Goal: Communication & Community: Answer question/provide support

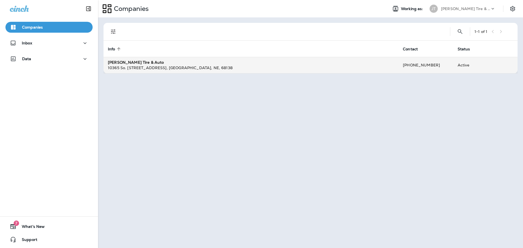
click at [177, 72] on td "[PERSON_NAME] Tire & Auto 10365 So. [STREET_ADDRESS]" at bounding box center [251, 65] width 295 height 16
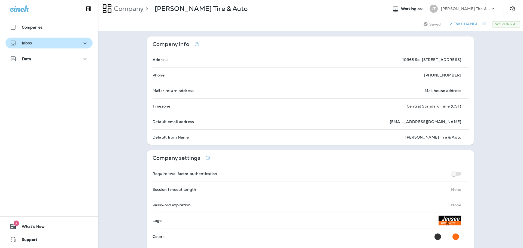
click at [17, 40] on div "Inbox" at bounding box center [21, 43] width 22 height 7
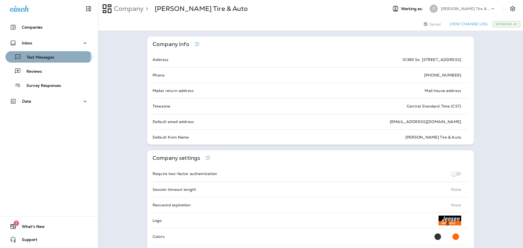
click at [23, 55] on div "Text Messages" at bounding box center [31, 57] width 47 height 8
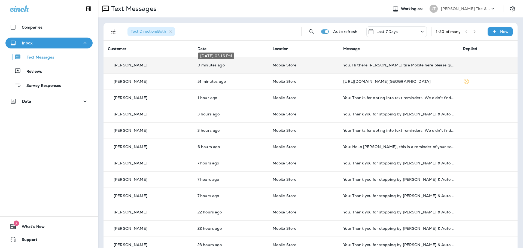
click at [232, 64] on p "0 minutes ago" at bounding box center [231, 65] width 67 height 4
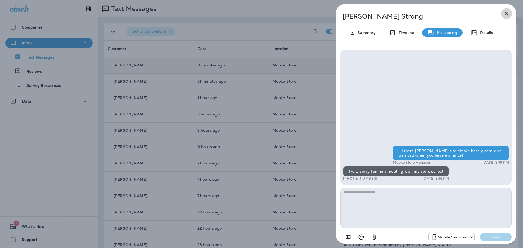
click at [507, 14] on icon "button" at bounding box center [507, 13] width 7 height 7
